Goal: Book appointment/travel/reservation

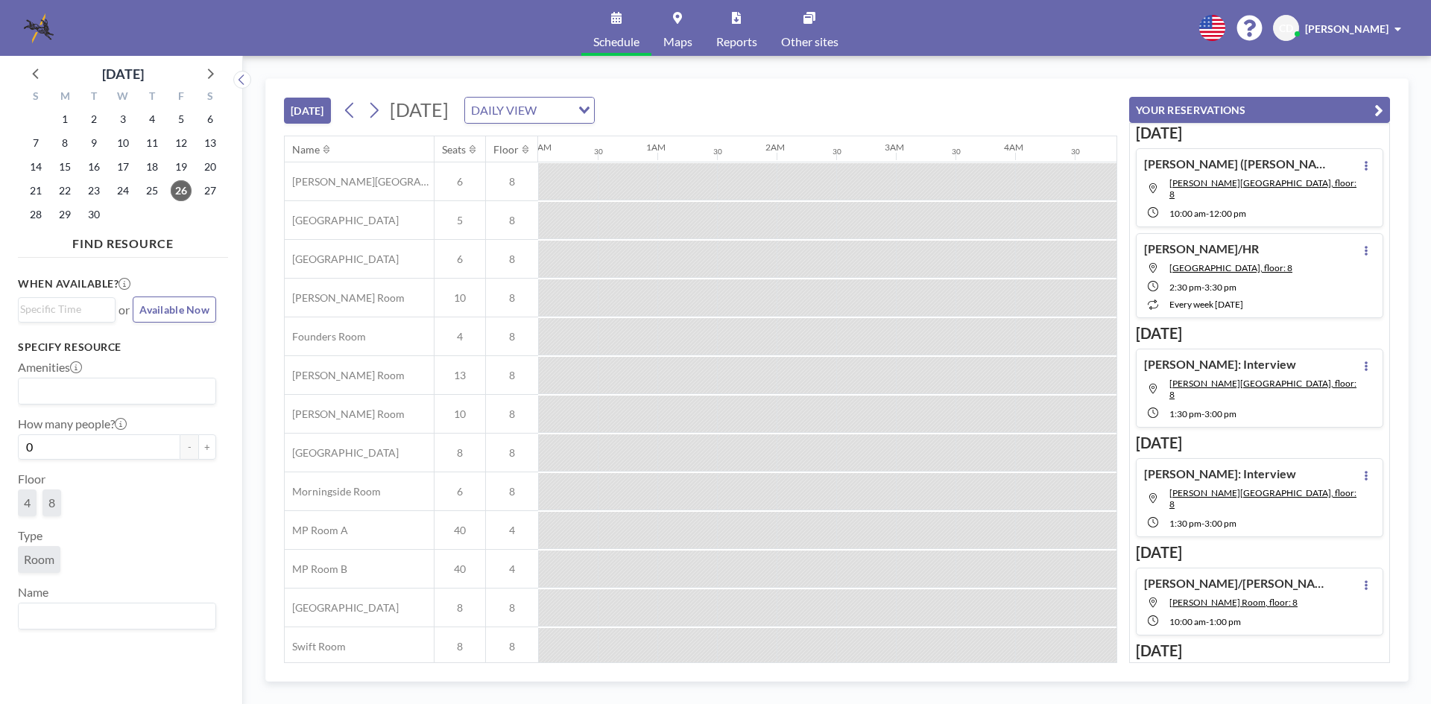
scroll to position [50, 894]
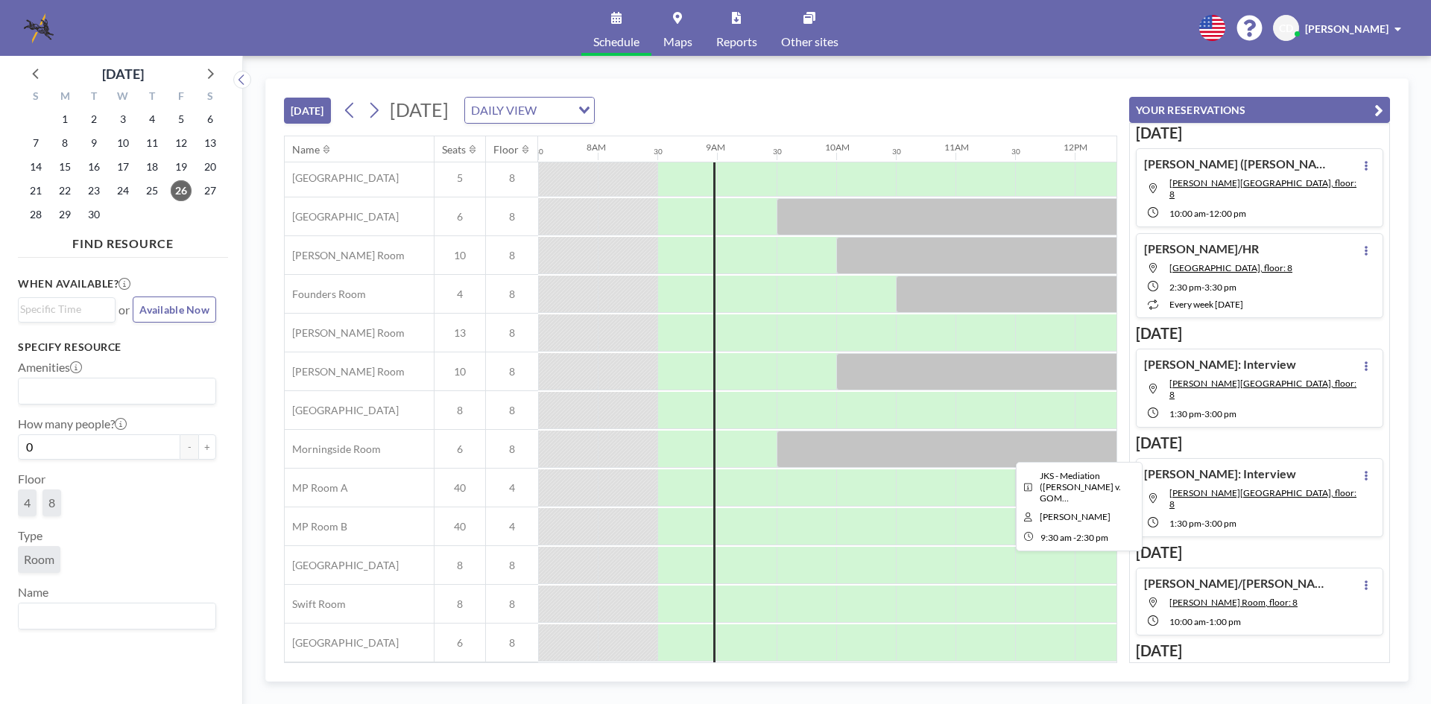
click at [855, 446] on div at bounding box center [1074, 449] width 596 height 37
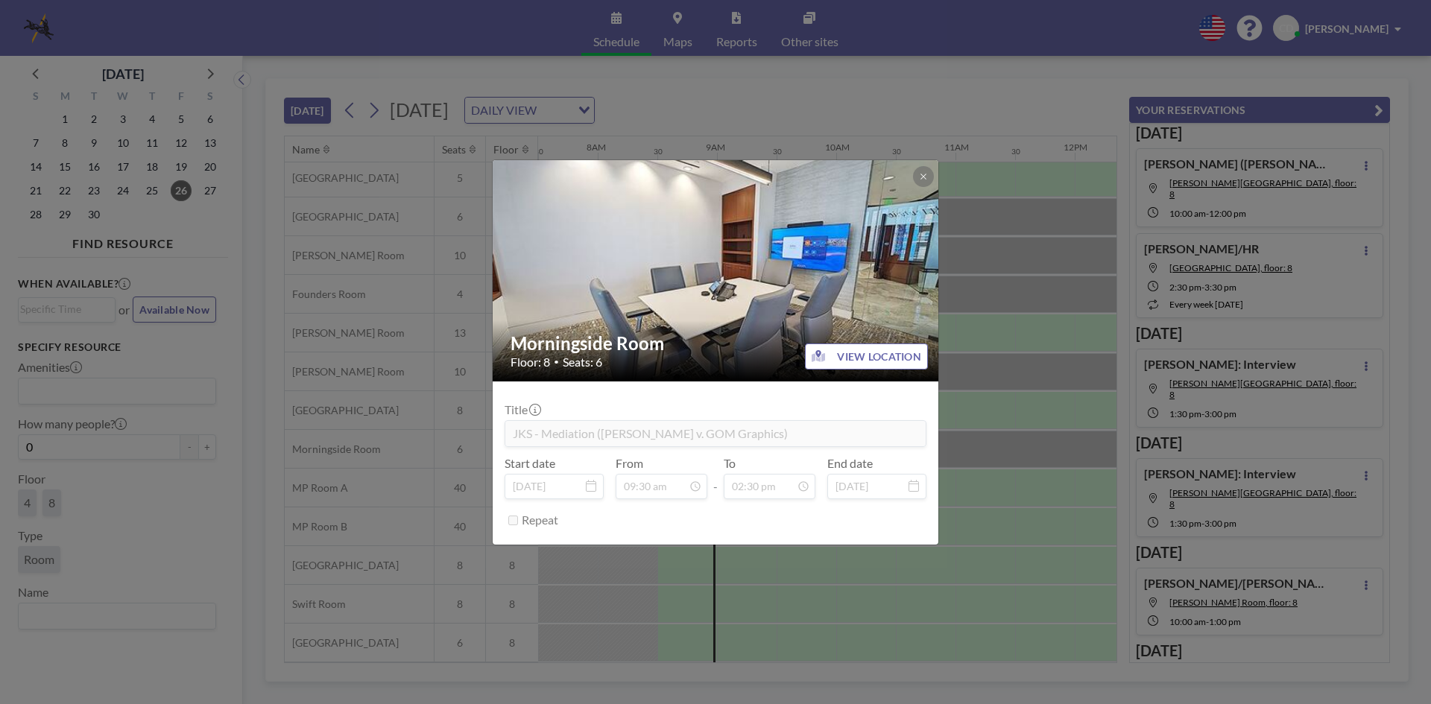
click at [1017, 434] on div "Morningside Room Floor: 8 • Seats: 6 VIEW LOCATION Title JKS - Mediation ([PERS…" at bounding box center [715, 352] width 1431 height 704
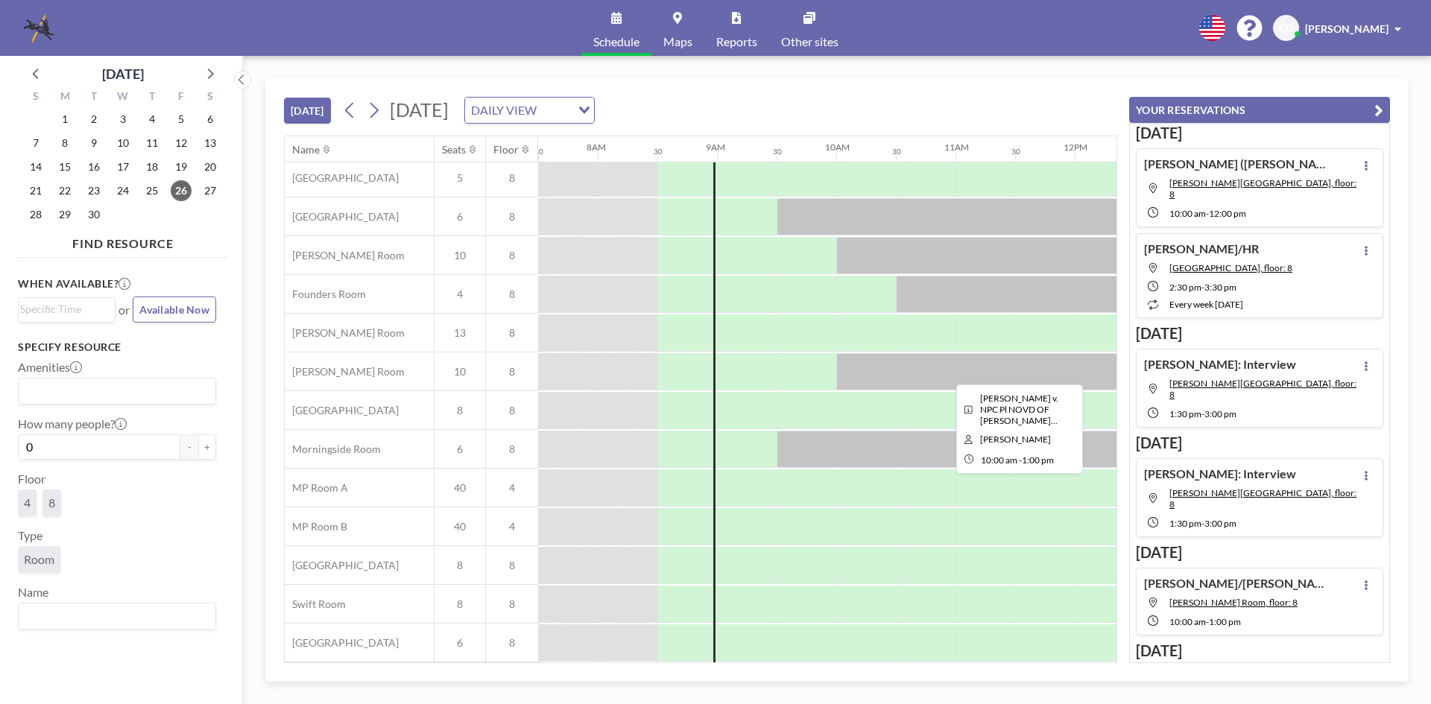
click at [1016, 378] on div at bounding box center [1015, 371] width 358 height 37
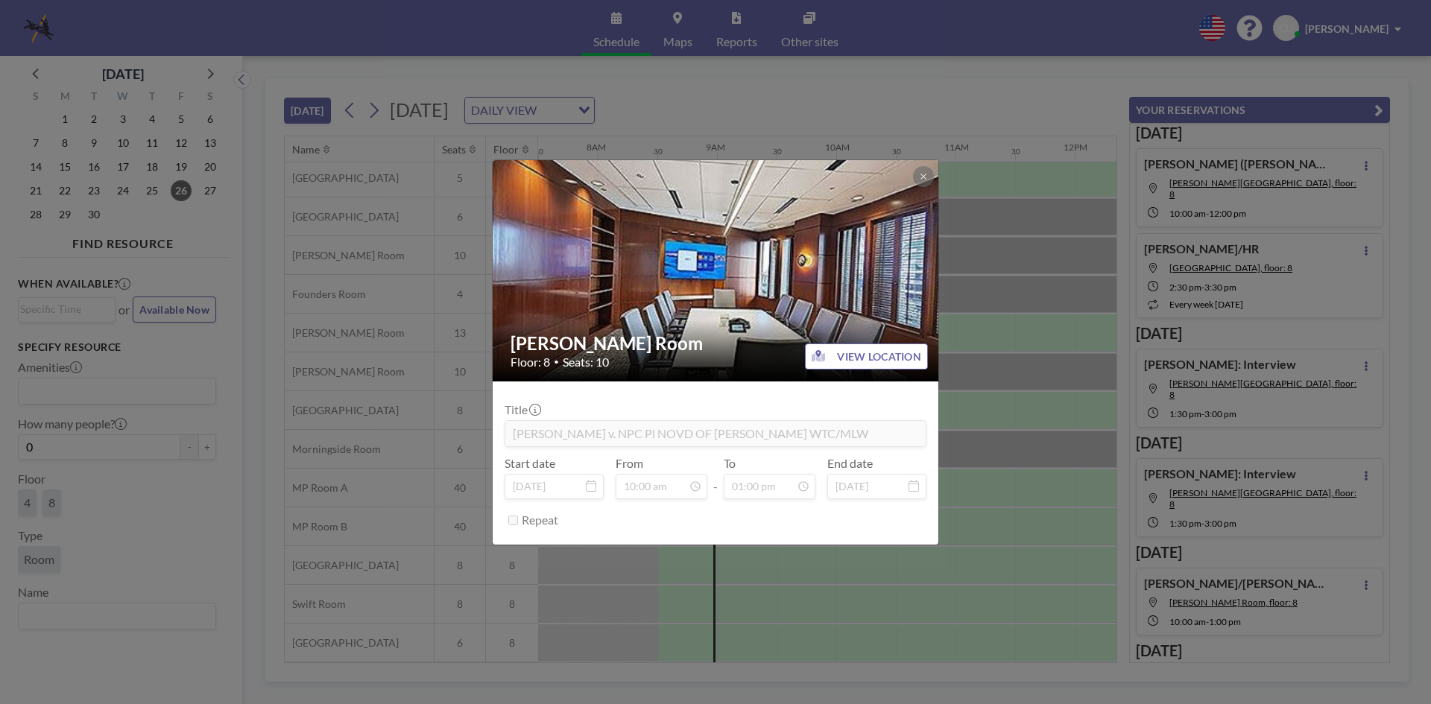
click at [993, 361] on div "[PERSON_NAME] Room Floor: 8 • Seats: 10 VIEW LOCATION Title [PERSON_NAME] v. NP…" at bounding box center [715, 352] width 1431 height 704
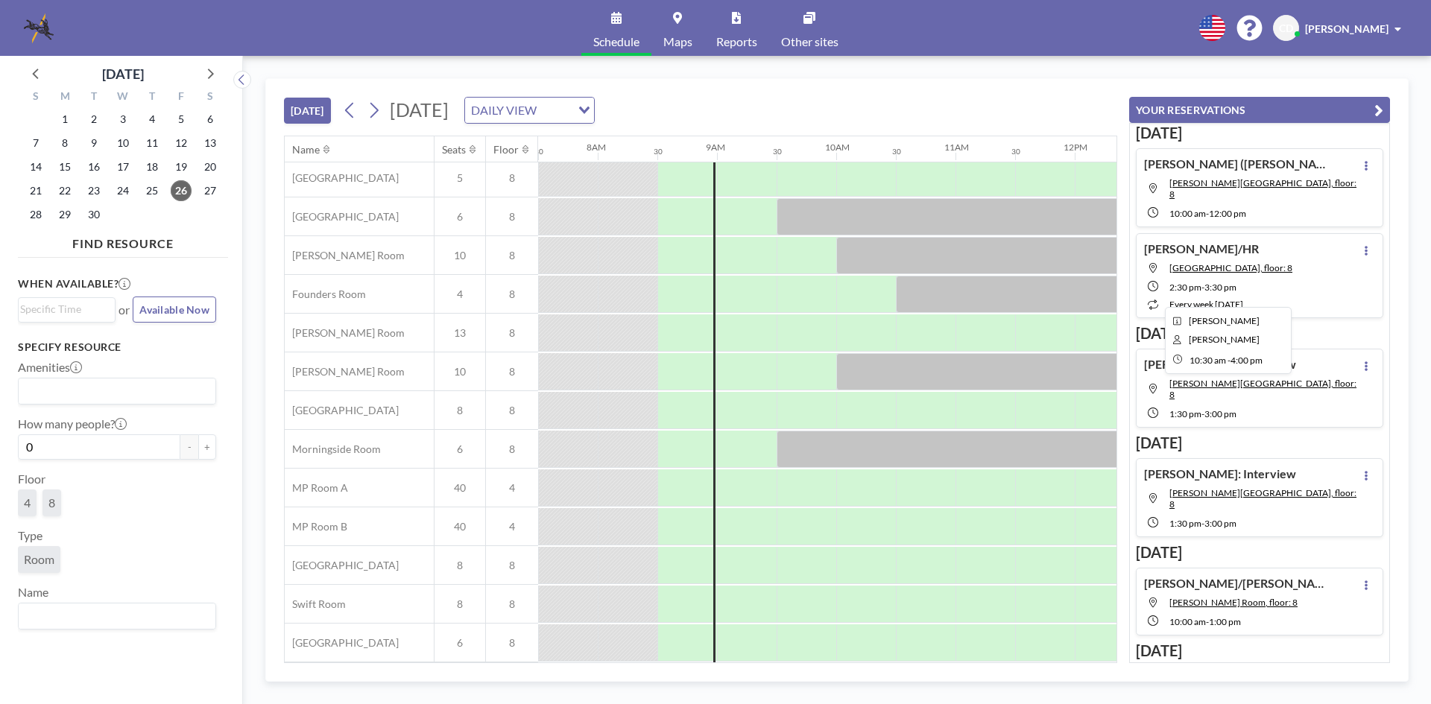
click at [1042, 288] on div at bounding box center [1224, 294] width 656 height 37
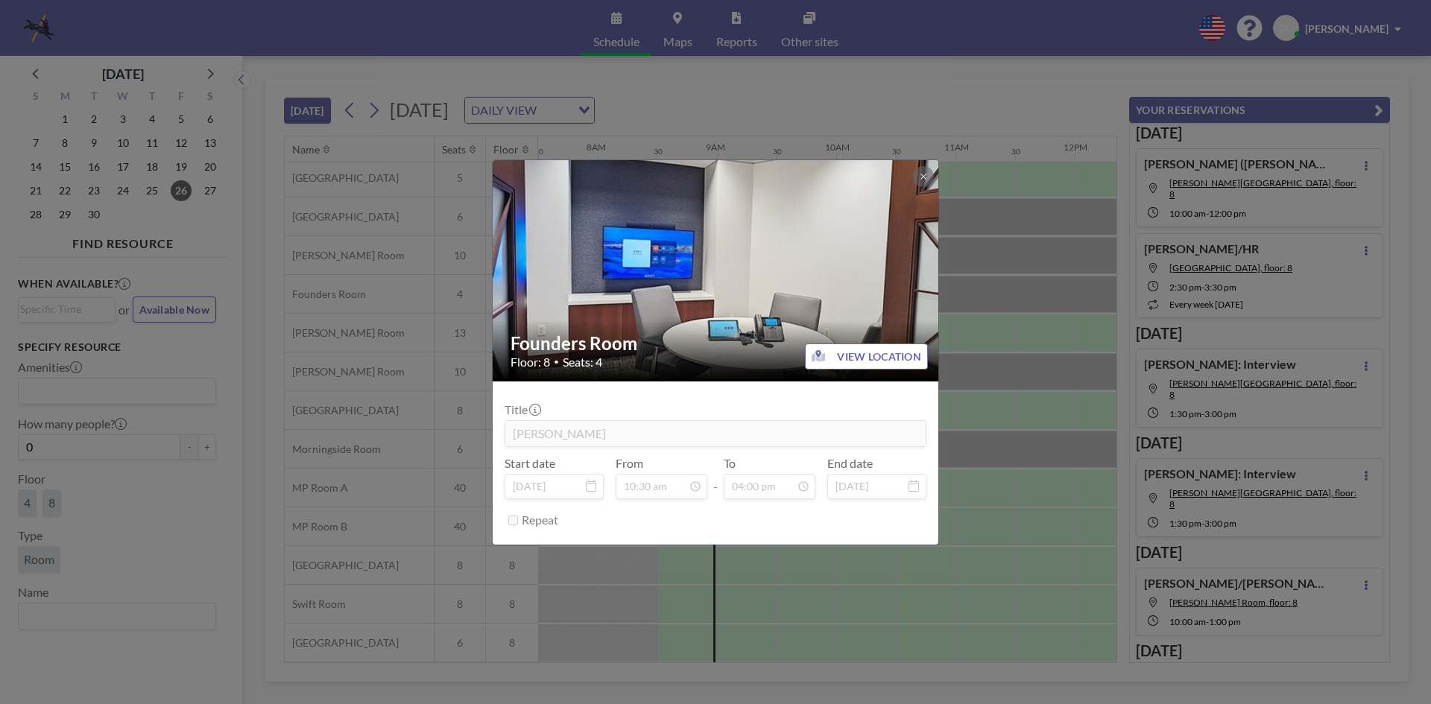
click at [1042, 288] on div "Founders Room Floor: 8 • Seats: 4 VIEW LOCATION Title [PERSON_NAME] Start date …" at bounding box center [715, 352] width 1431 height 704
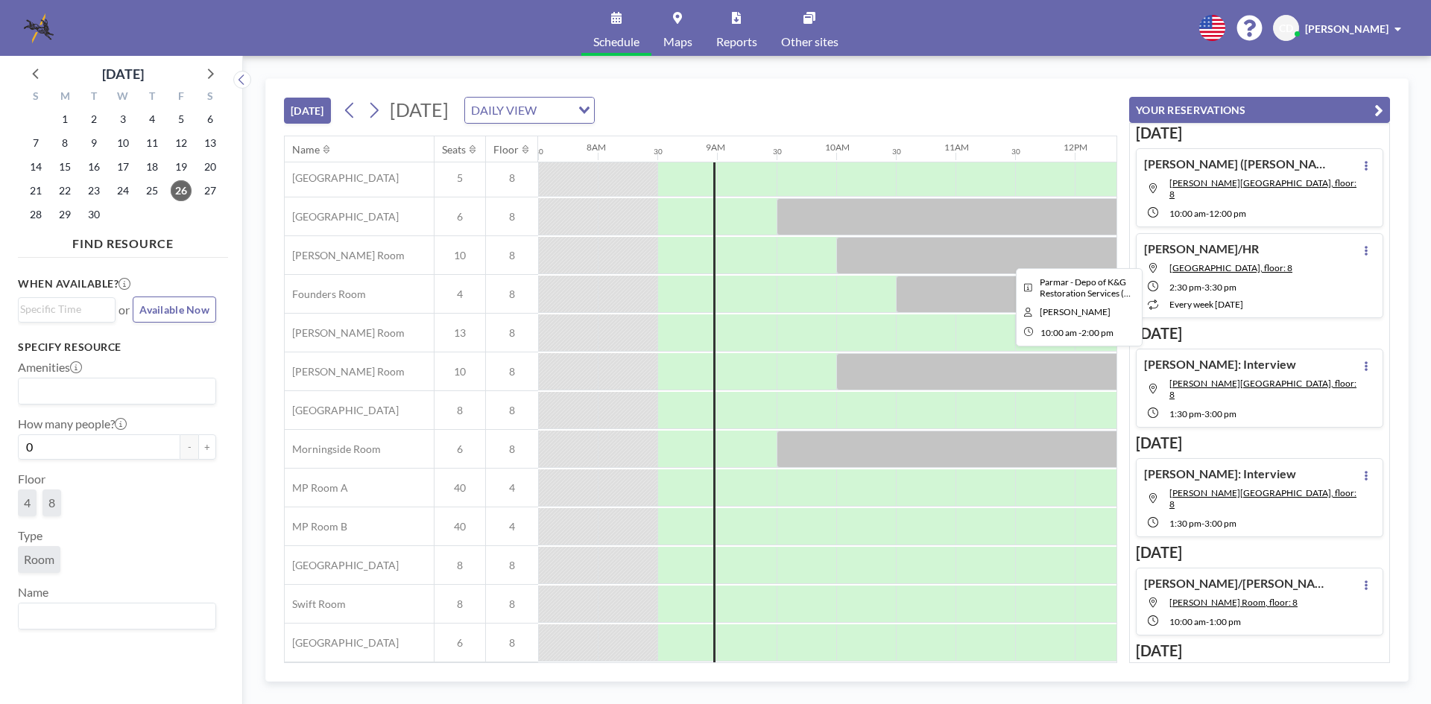
click at [1061, 246] on div at bounding box center [1074, 255] width 477 height 37
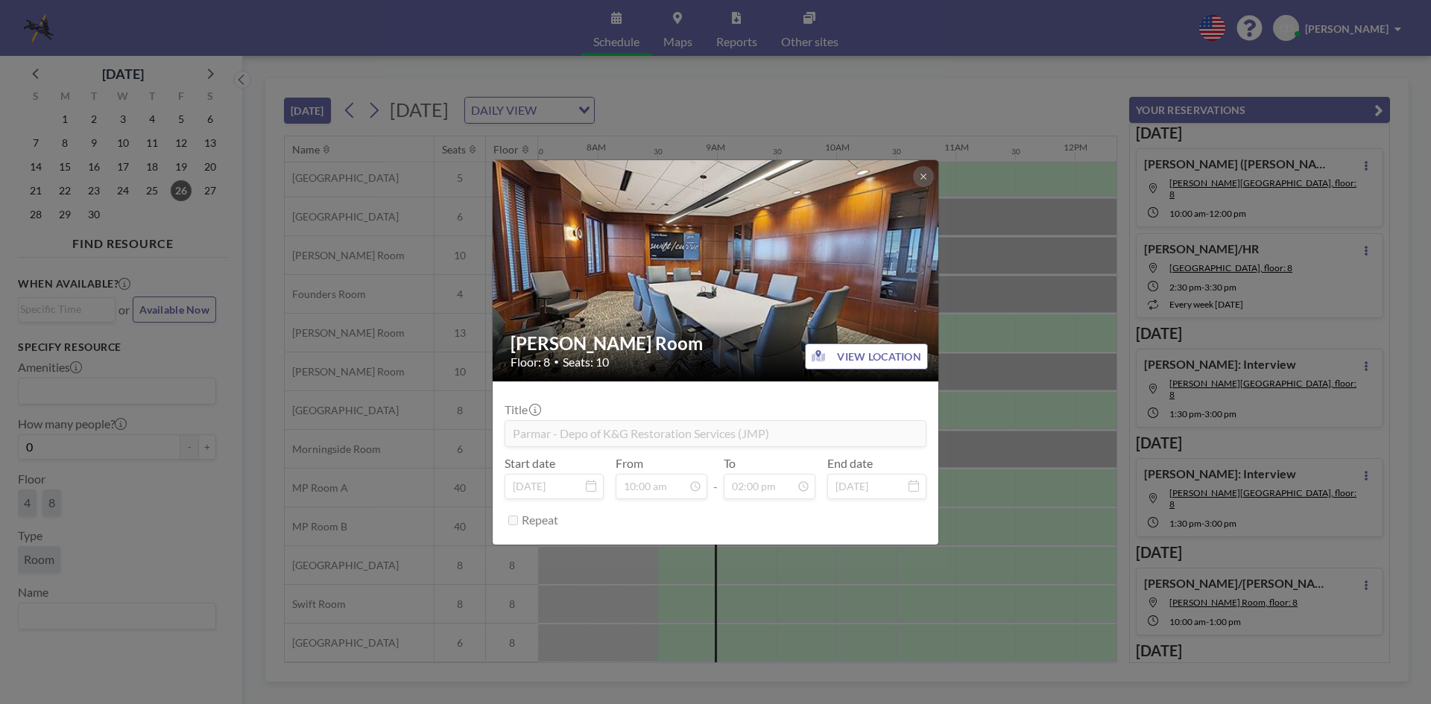
click at [1061, 246] on div "[PERSON_NAME] Room Floor: 8 • Seats: 10 VIEW LOCATION Title Parmar - Depo of K&…" at bounding box center [715, 352] width 1431 height 704
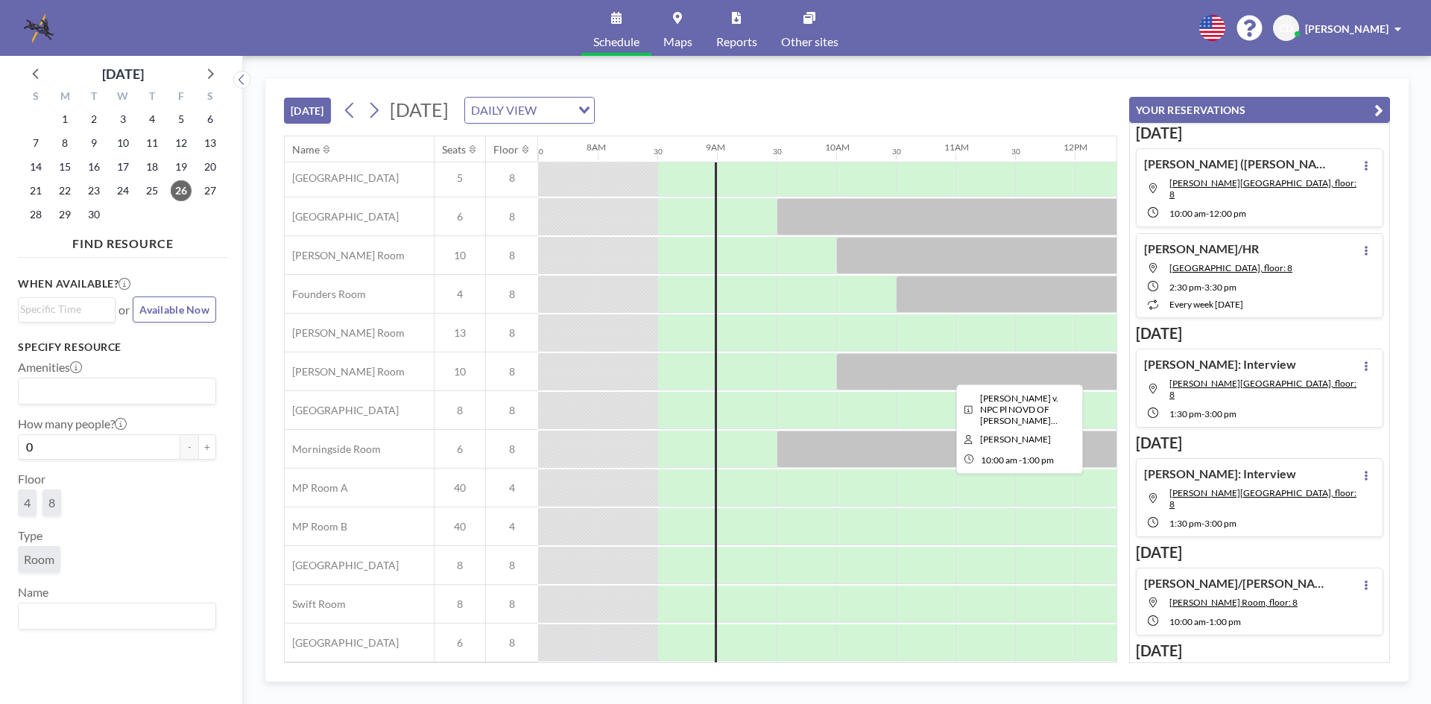
click at [1036, 365] on div at bounding box center [1015, 371] width 358 height 37
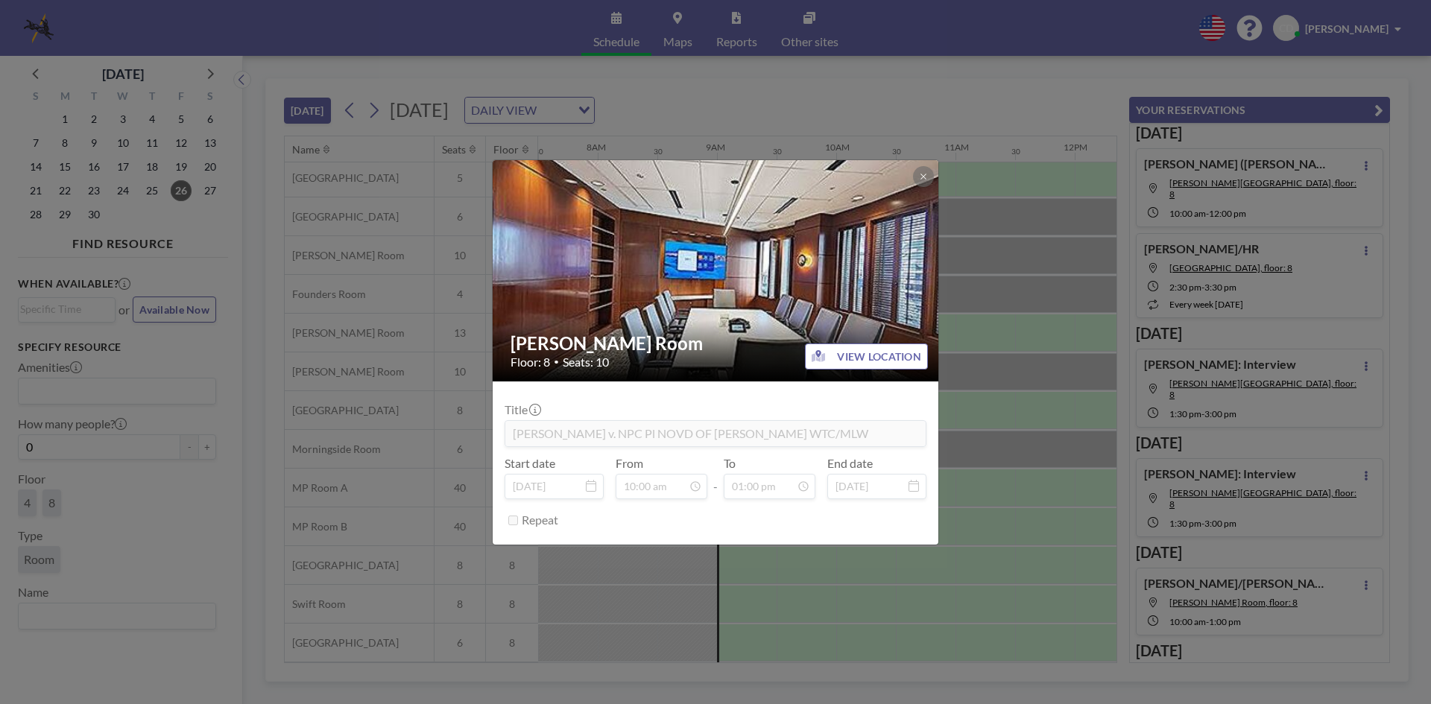
click at [1022, 312] on div "[PERSON_NAME] Room Floor: 8 • Seats: 10 VIEW LOCATION Title [PERSON_NAME] v. NP…" at bounding box center [715, 352] width 1431 height 704
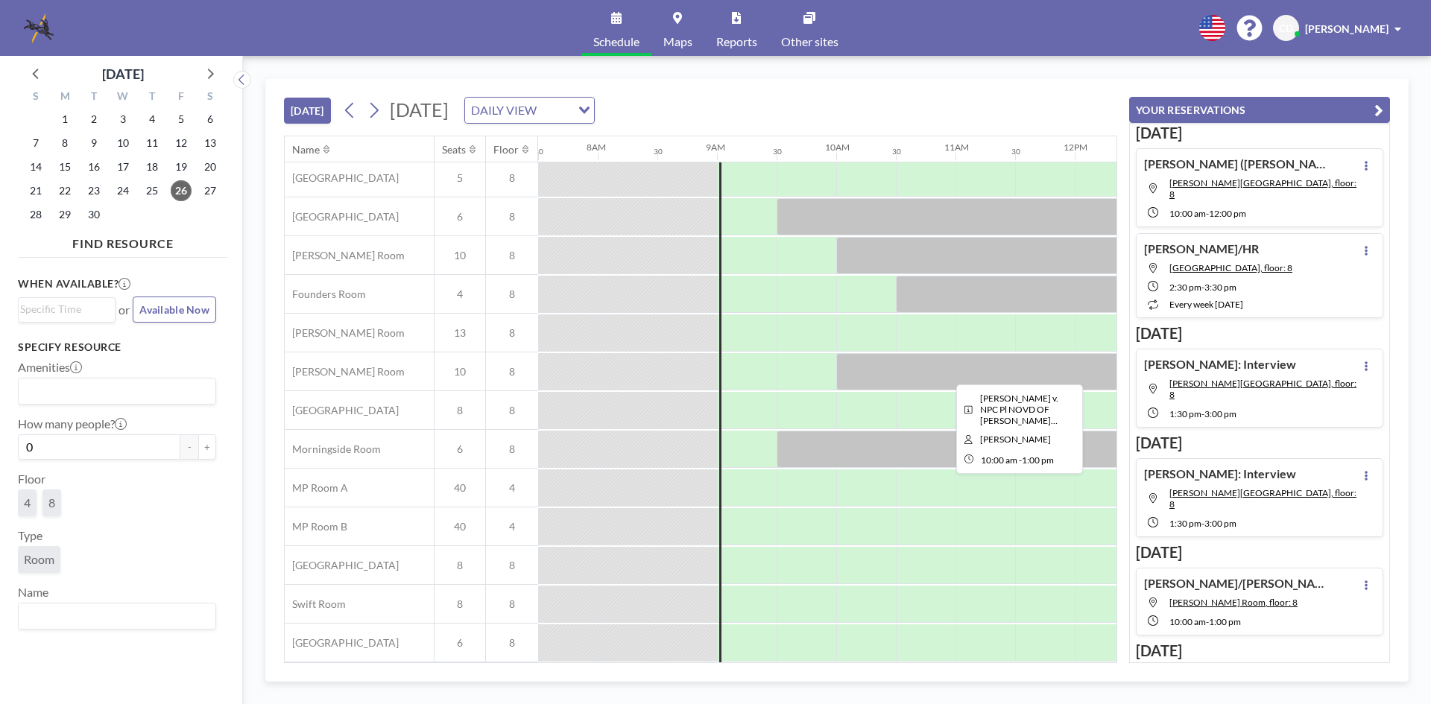
click at [1054, 353] on div at bounding box center [1015, 371] width 358 height 37
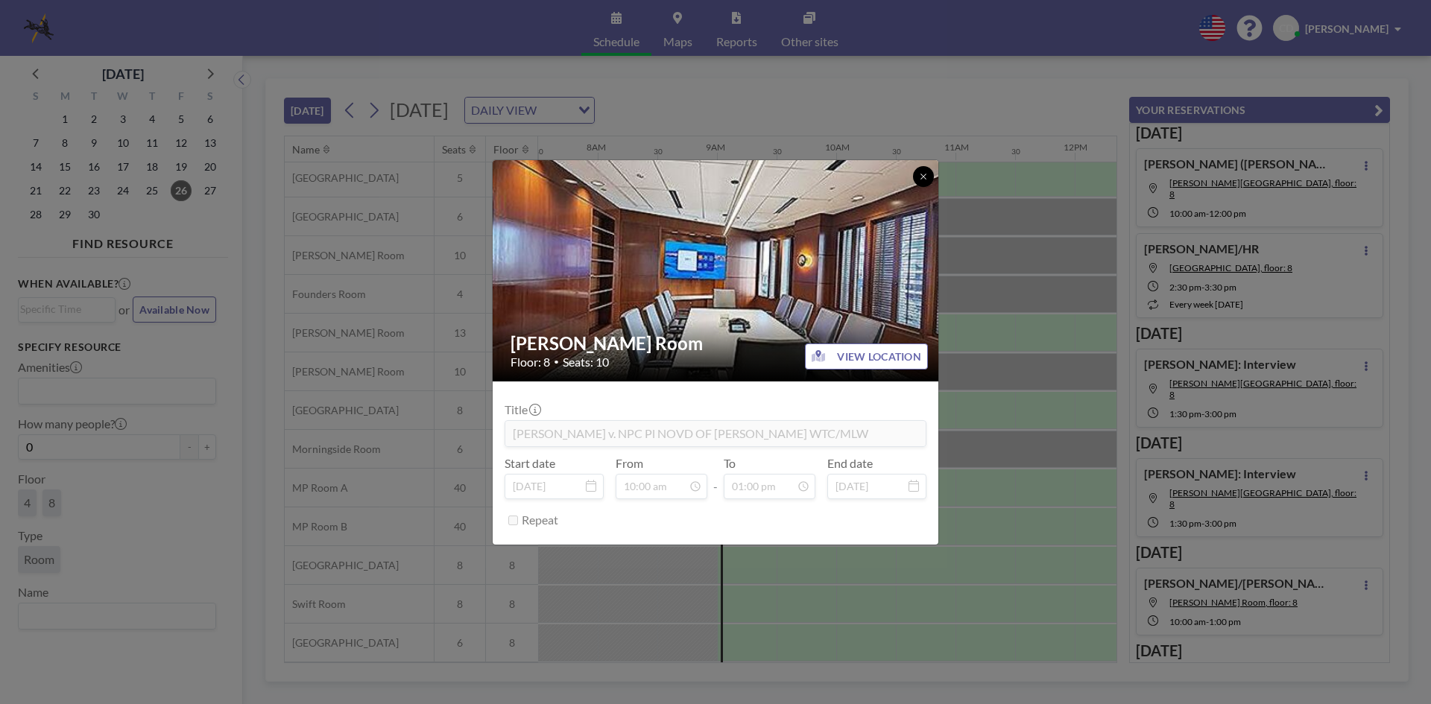
click at [925, 177] on icon at bounding box center [923, 176] width 9 height 9
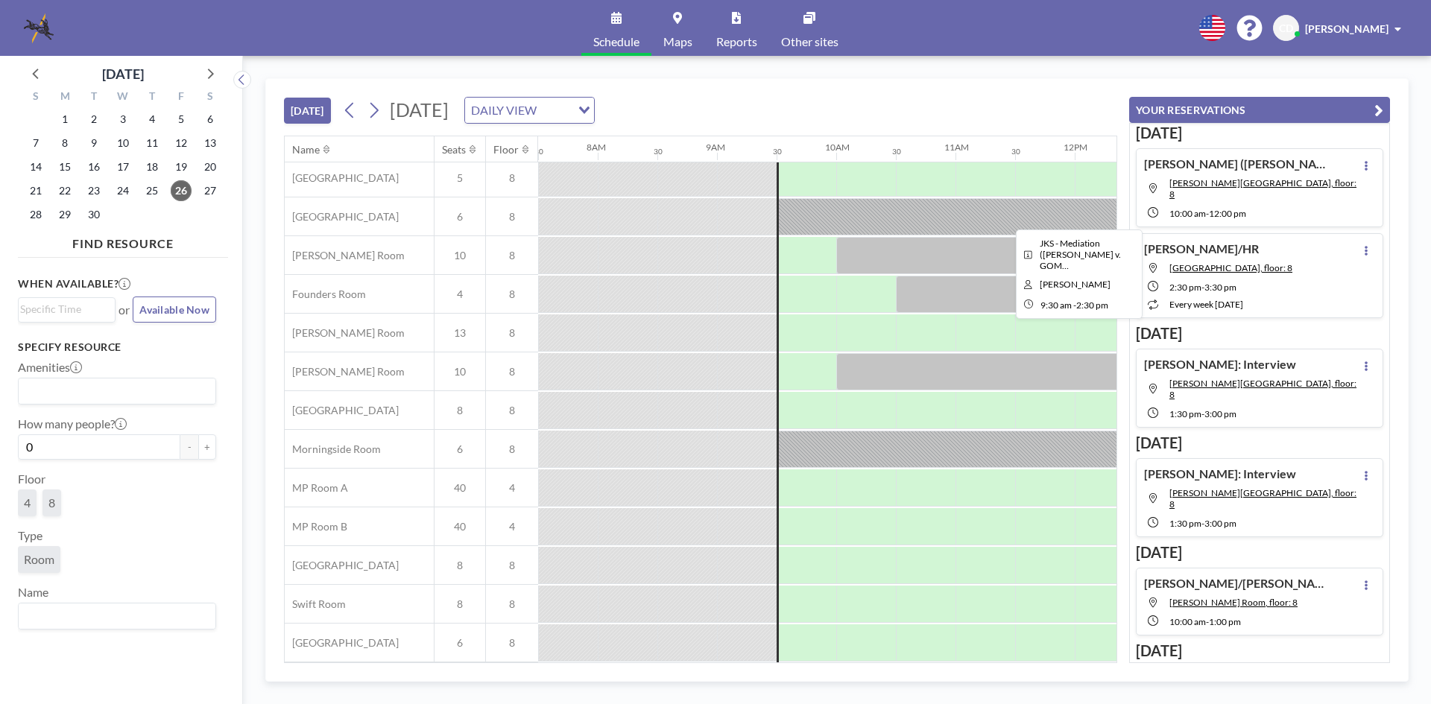
scroll to position [0, 894]
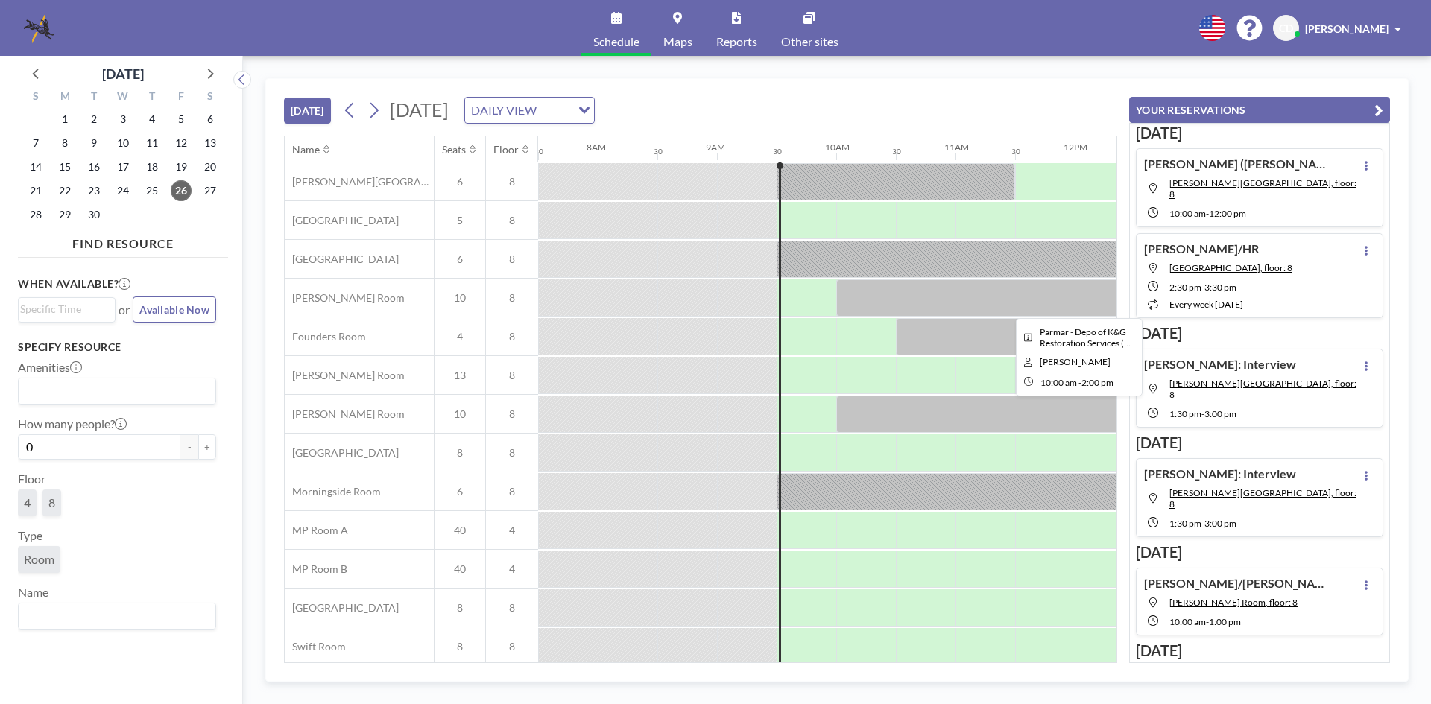
click at [975, 289] on div at bounding box center [1074, 297] width 477 height 37
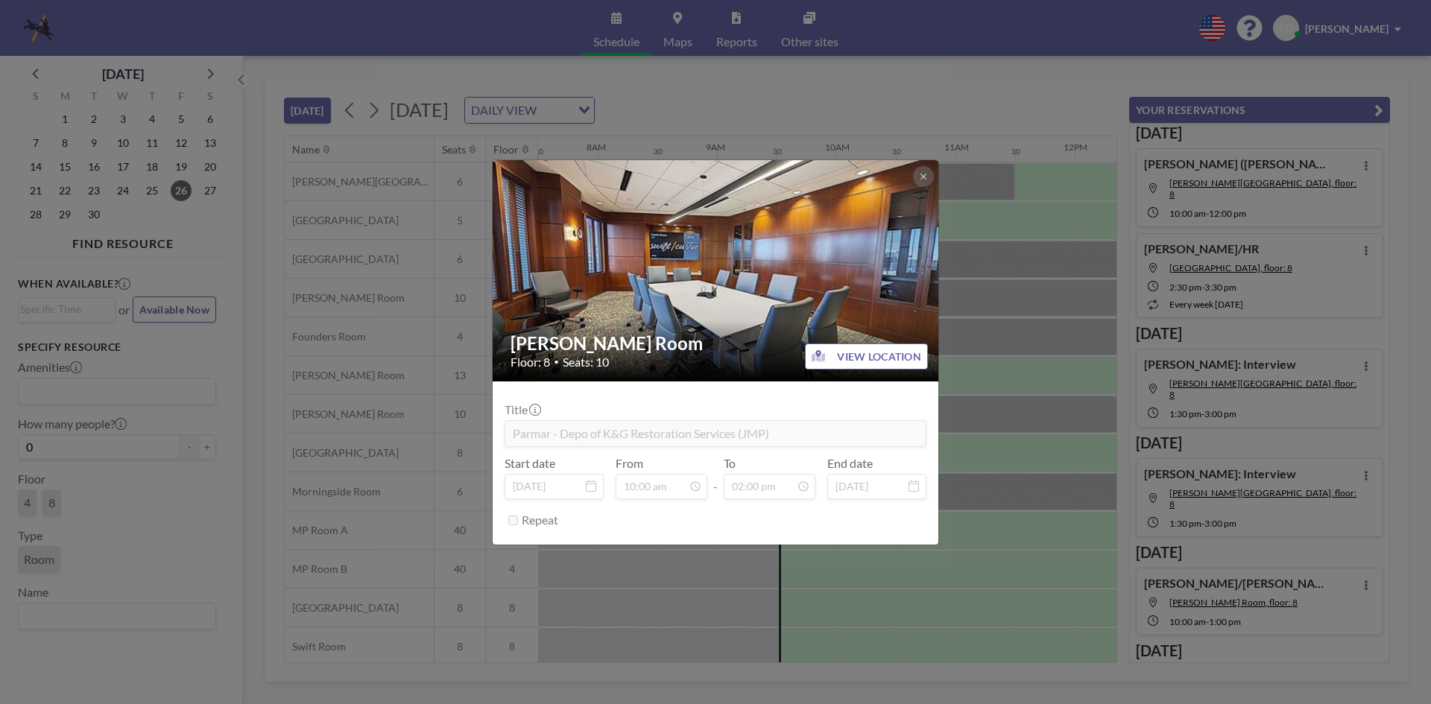
click at [975, 289] on div "[PERSON_NAME] Room Floor: 8 • Seats: 10 VIEW LOCATION Title Parmar - Depo of K&…" at bounding box center [715, 352] width 1431 height 704
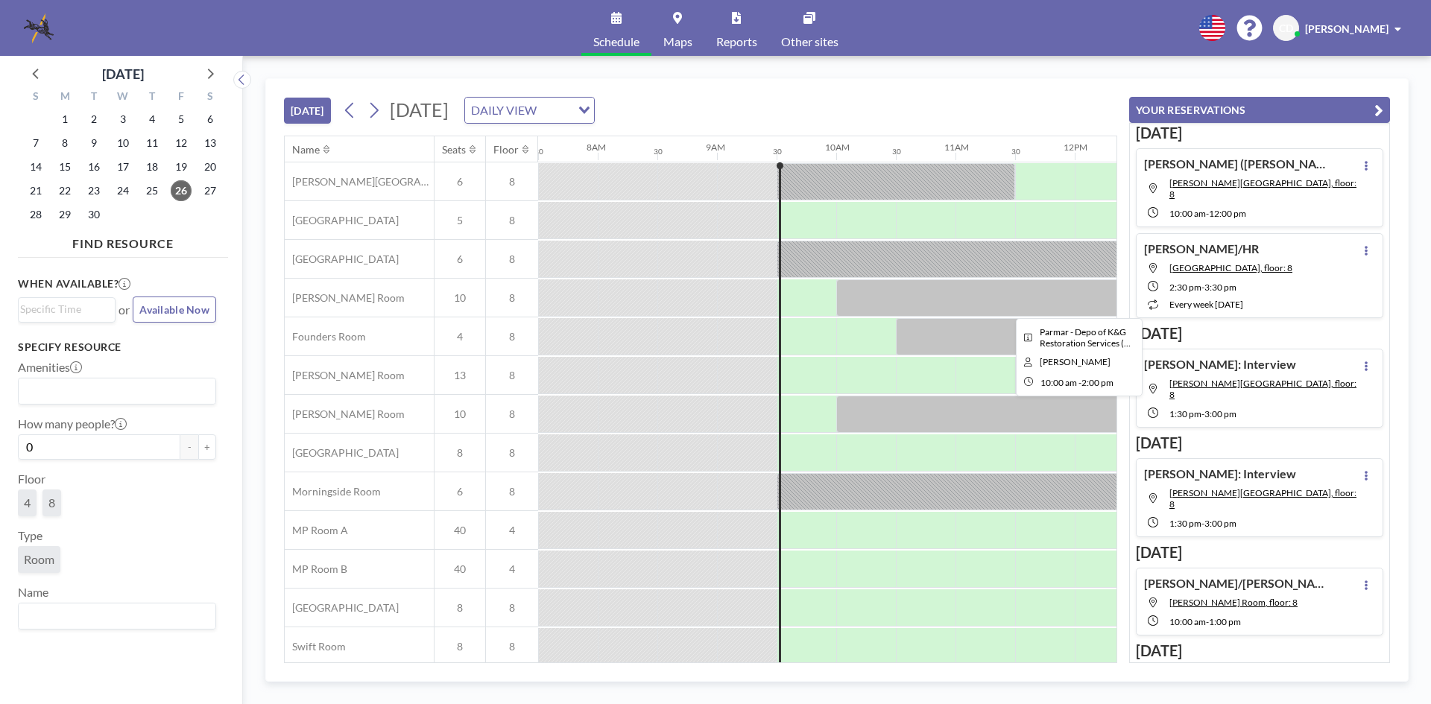
click at [952, 305] on div at bounding box center [1074, 297] width 477 height 37
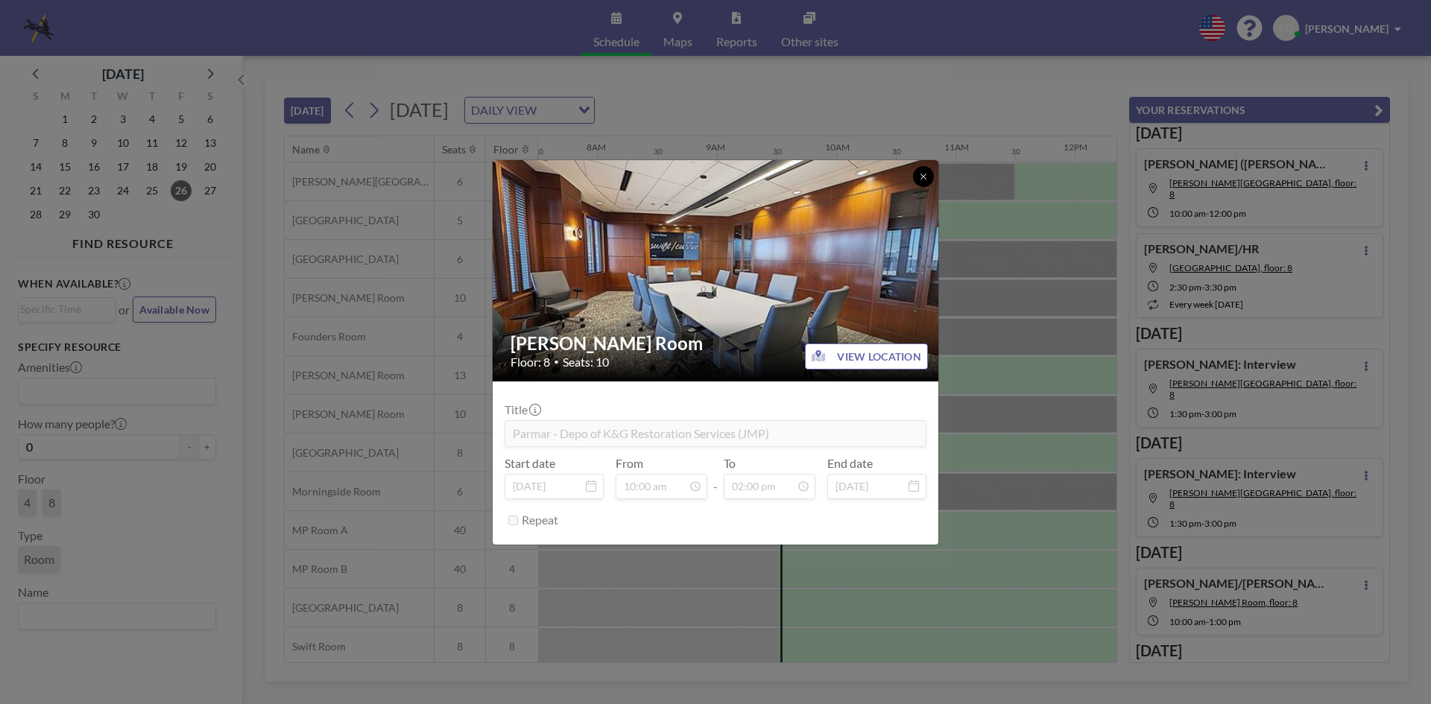
click at [922, 175] on icon at bounding box center [922, 176] width 5 height 5
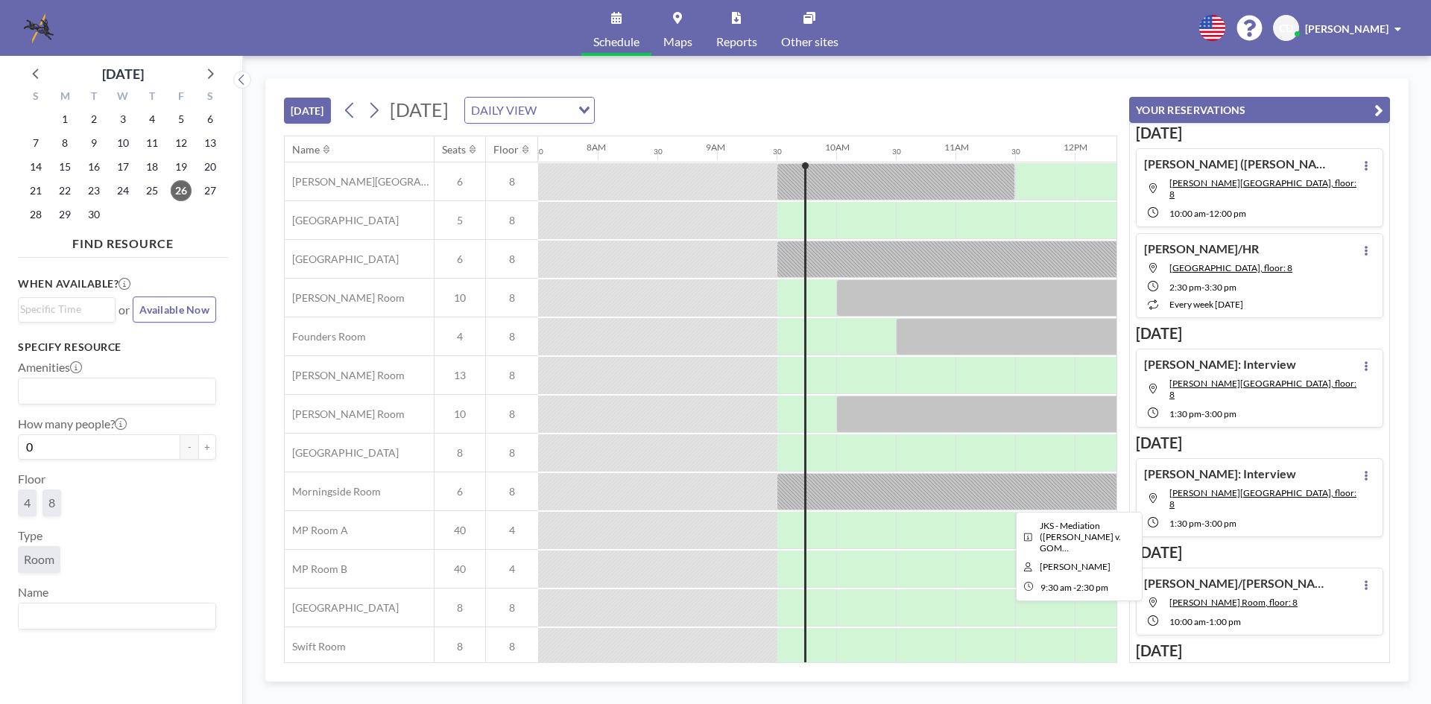
scroll to position [50, 894]
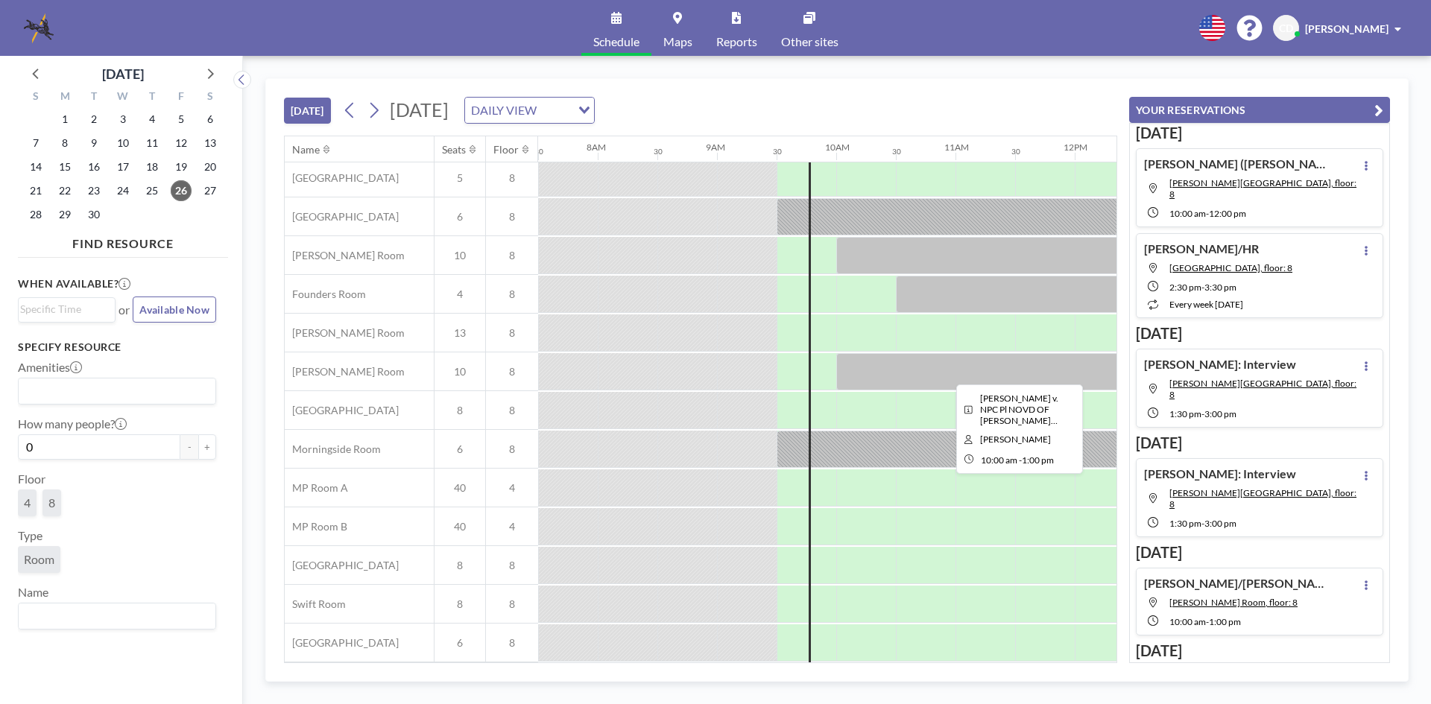
click at [880, 364] on div at bounding box center [1015, 371] width 358 height 37
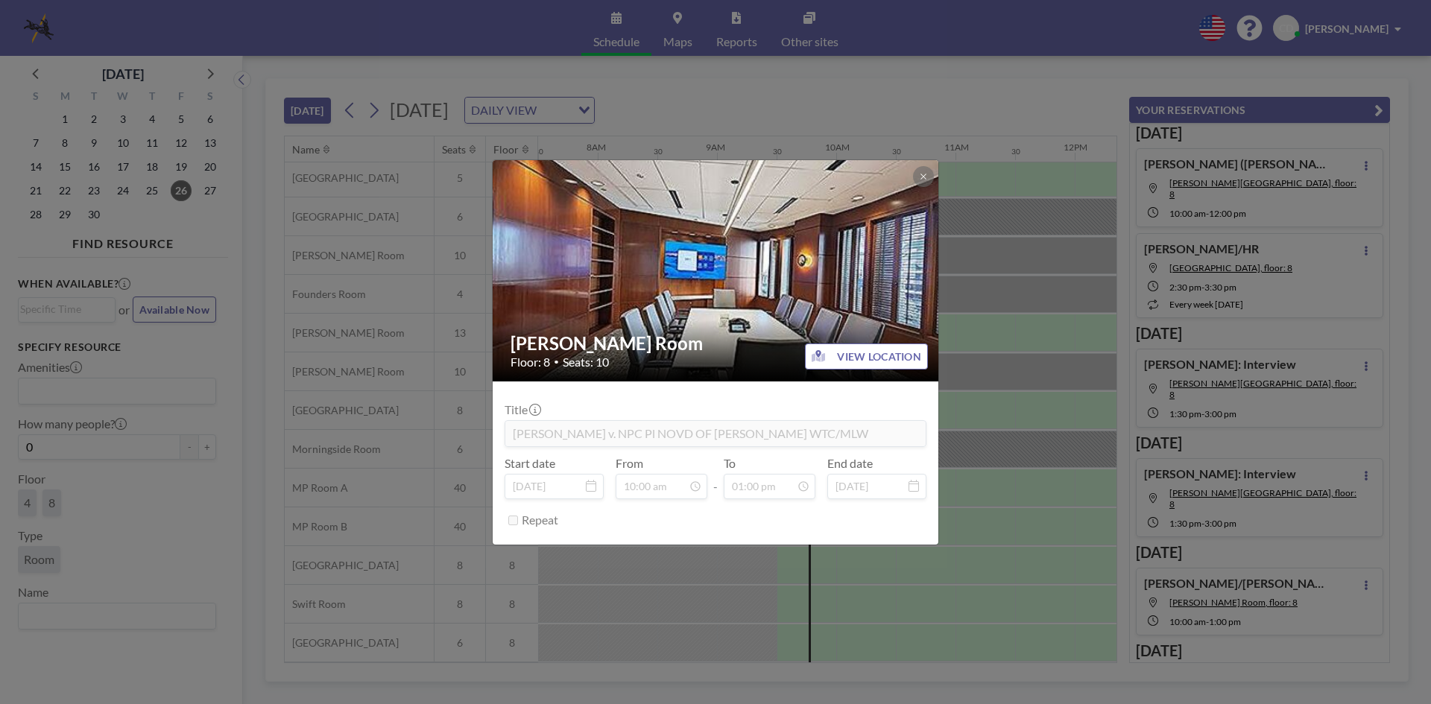
click at [957, 269] on div "[PERSON_NAME] Room Floor: 8 • Seats: 10 VIEW LOCATION Title [PERSON_NAME] v. NP…" at bounding box center [715, 352] width 1431 height 704
